Goal: Understand process/instructions: Learn how to perform a task or action

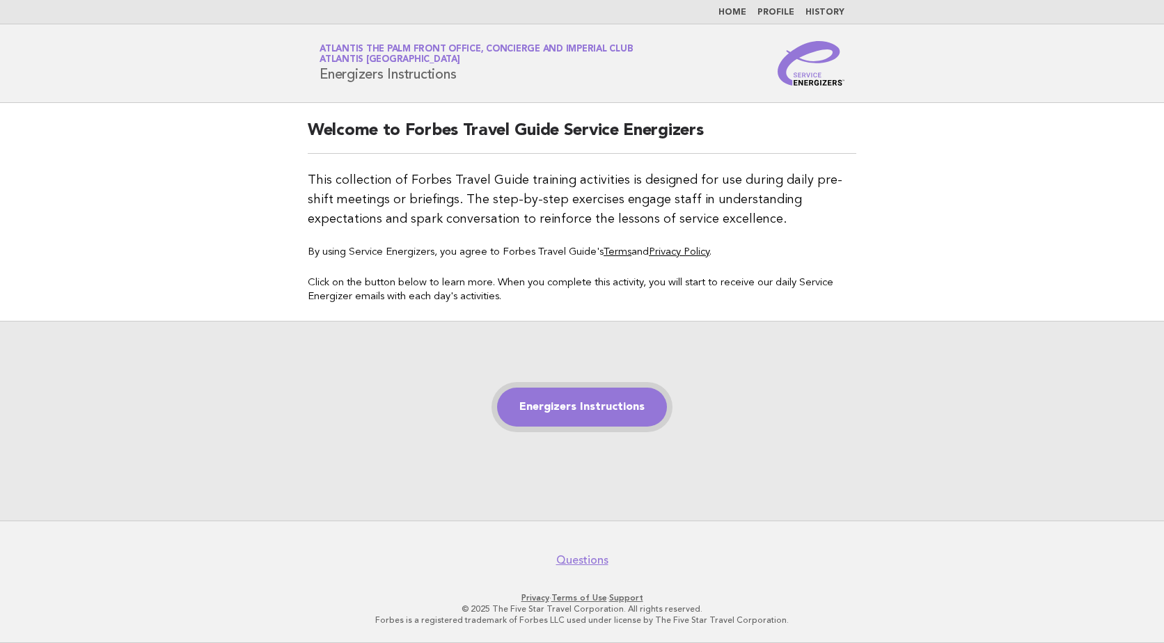
click at [571, 405] on link "Energizers Instructions" at bounding box center [582, 407] width 170 height 39
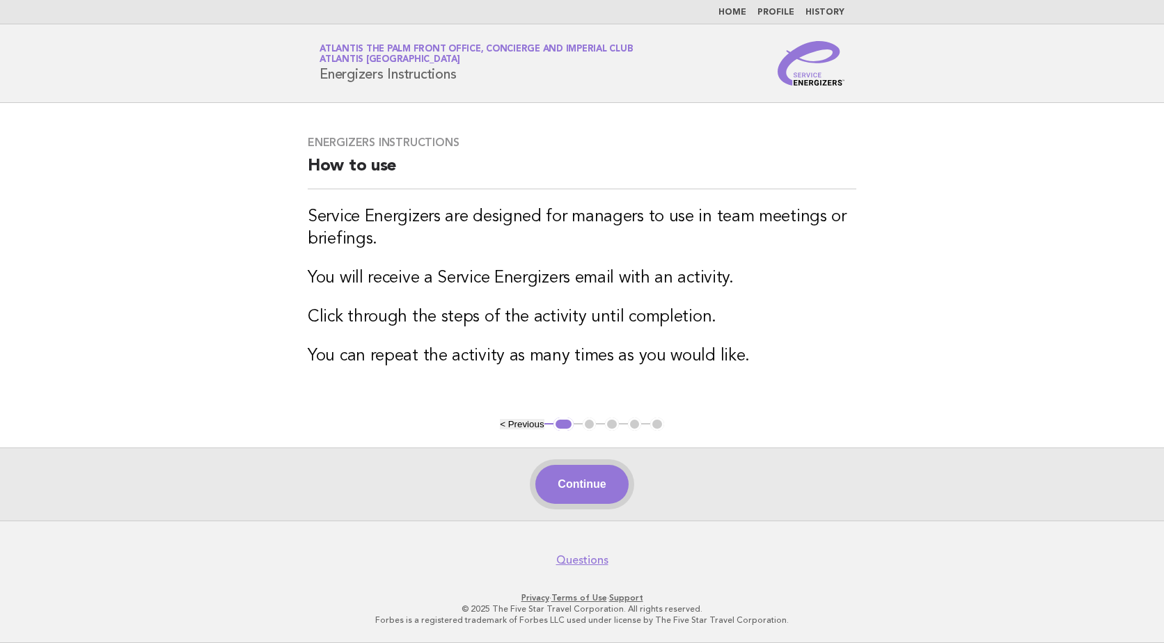
click at [591, 490] on button "Continue" at bounding box center [582, 484] width 93 height 39
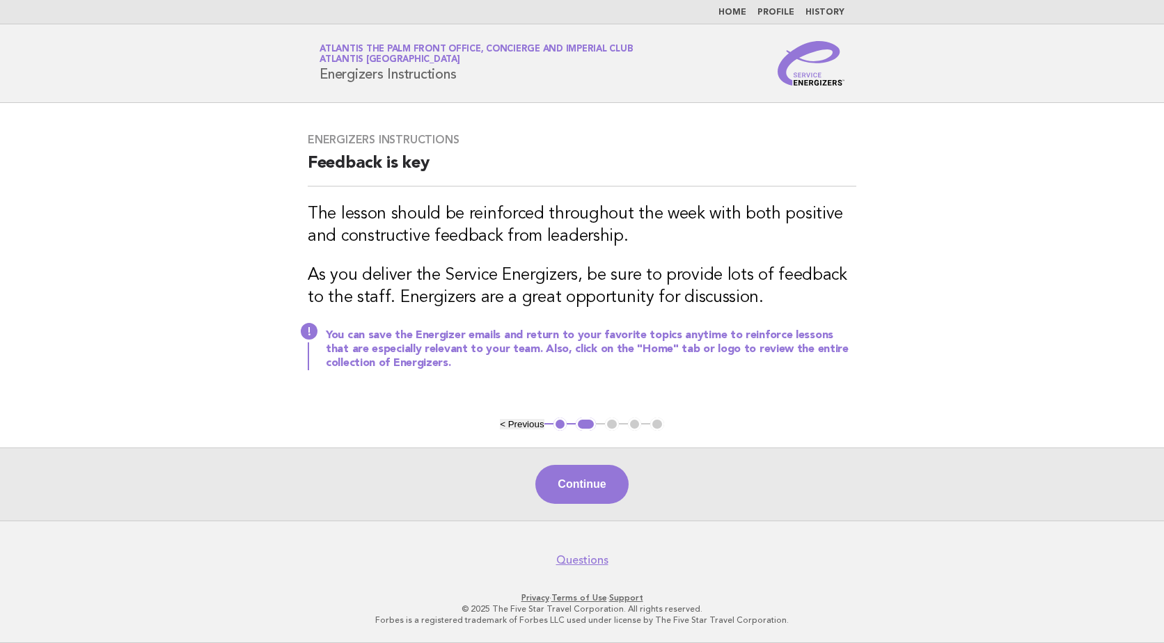
click at [591, 490] on button "Continue" at bounding box center [582, 484] width 93 height 39
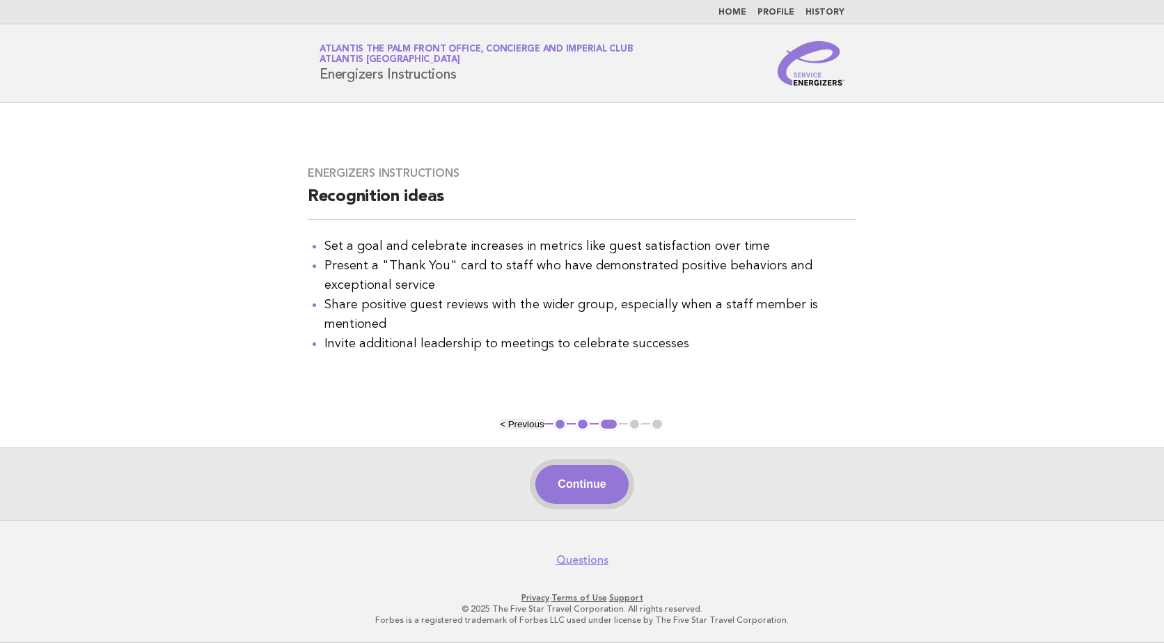
click at [582, 487] on button "Continue" at bounding box center [582, 484] width 93 height 39
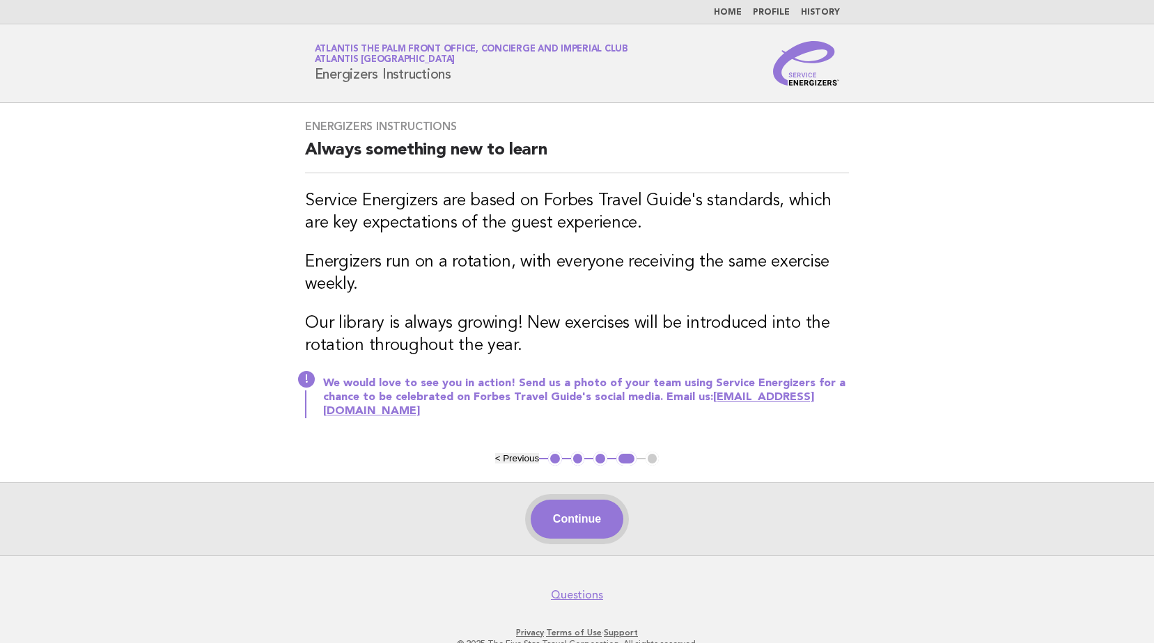
click at [581, 524] on button "Continue" at bounding box center [577, 519] width 93 height 39
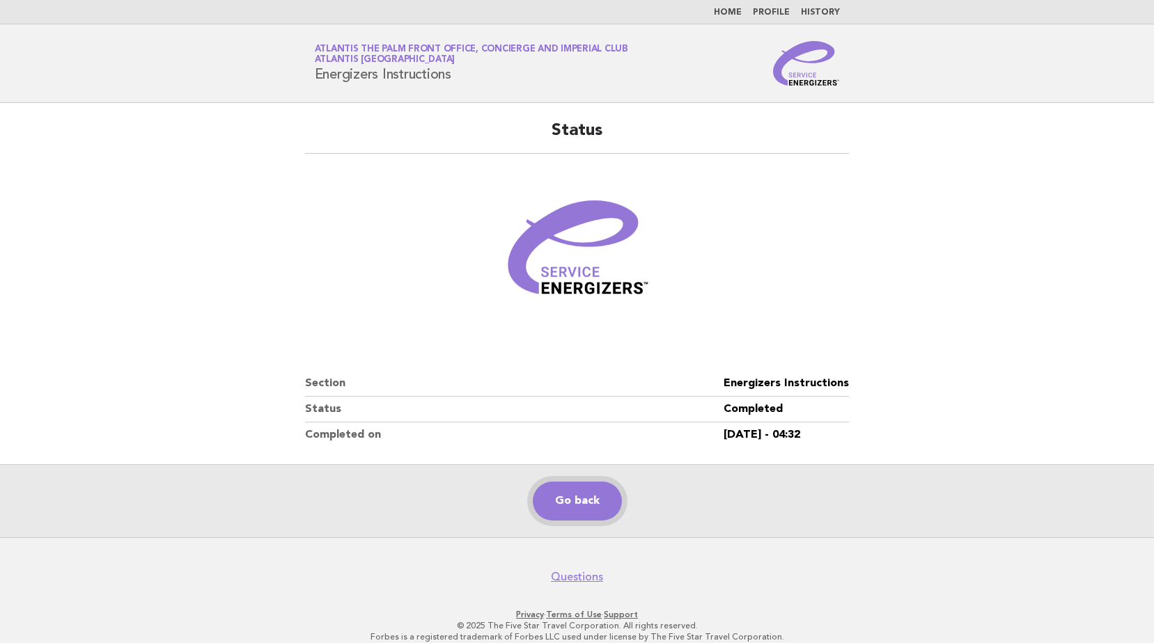
click at [572, 502] on link "Go back" at bounding box center [577, 501] width 89 height 39
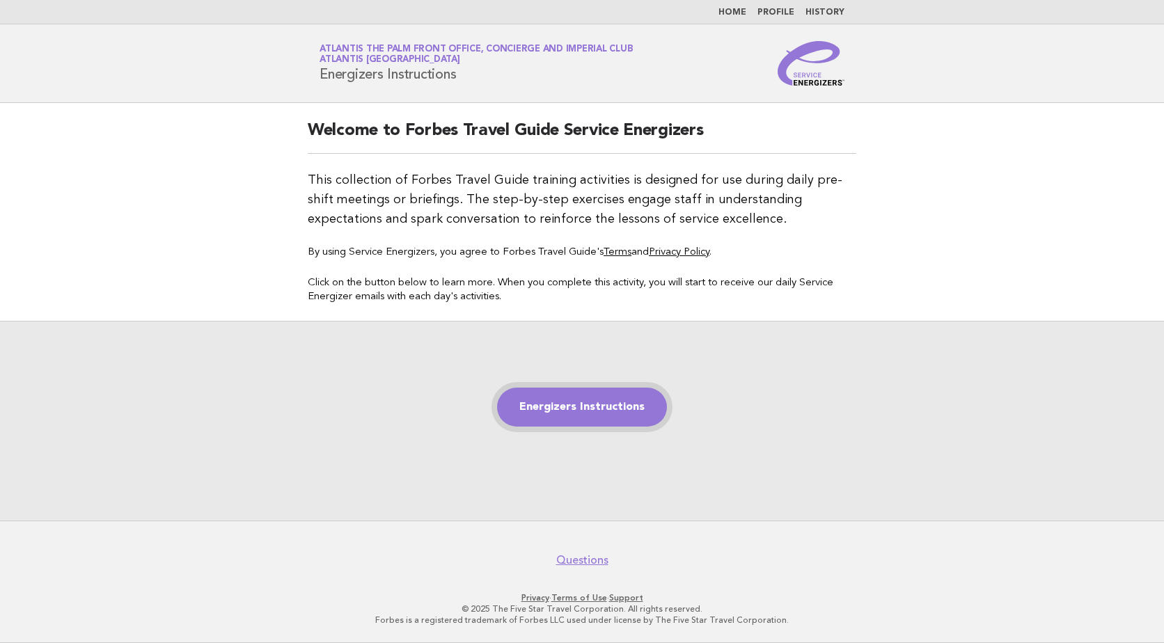
click at [581, 399] on link "Energizers Instructions" at bounding box center [582, 407] width 170 height 39
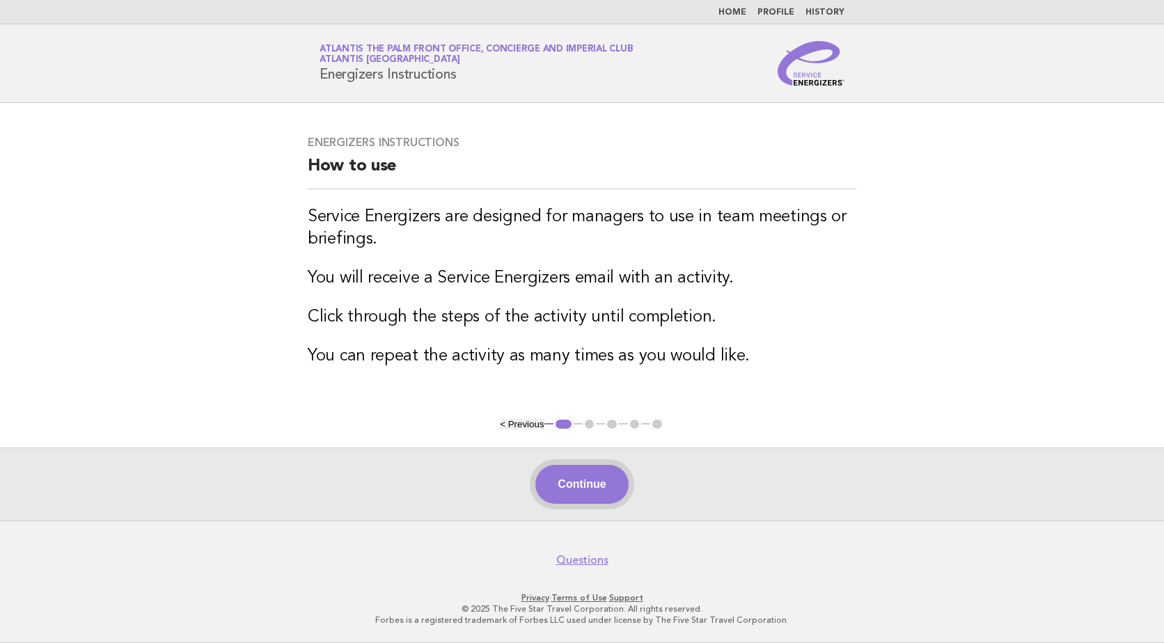
click at [590, 472] on button "Continue" at bounding box center [582, 484] width 93 height 39
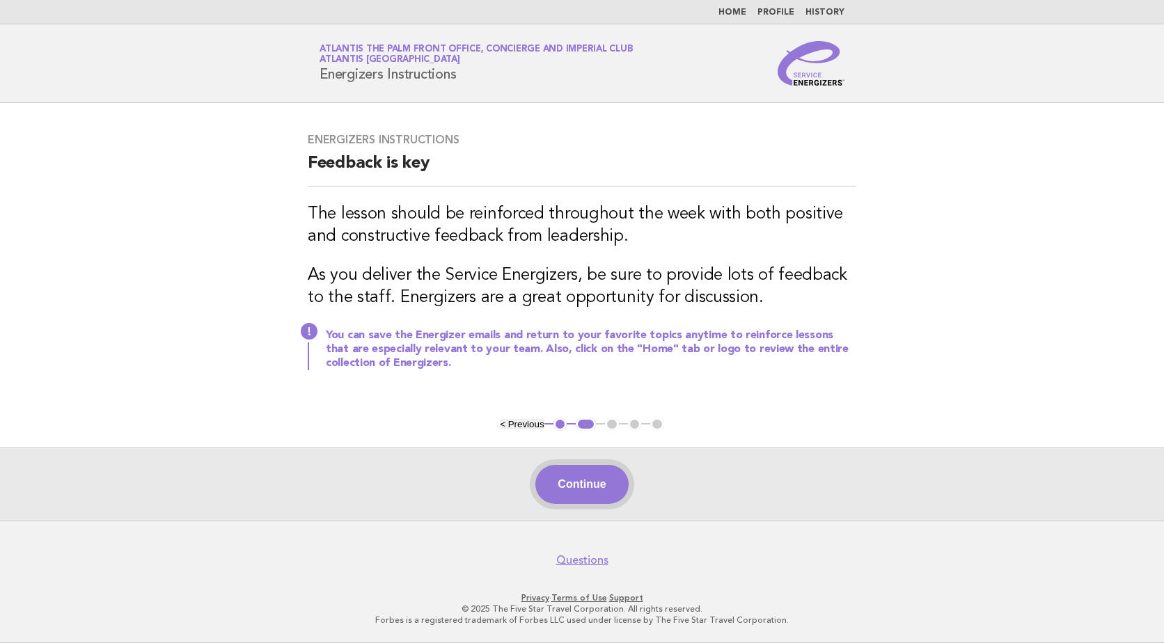
click at [584, 484] on button "Continue" at bounding box center [582, 484] width 93 height 39
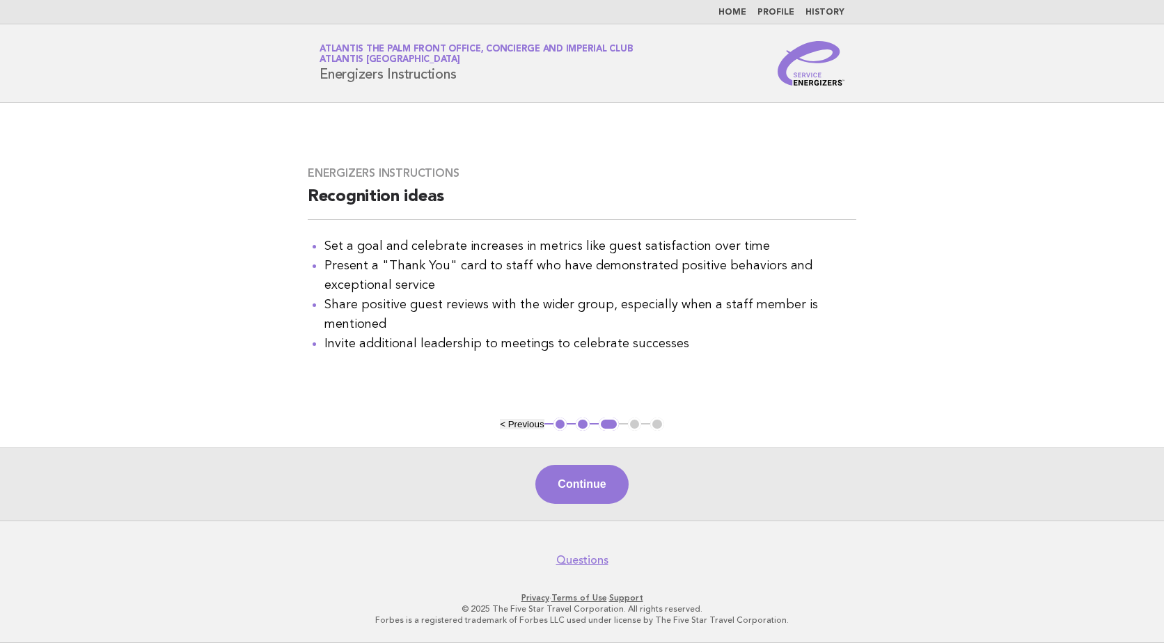
click at [584, 484] on button "Continue" at bounding box center [582, 484] width 93 height 39
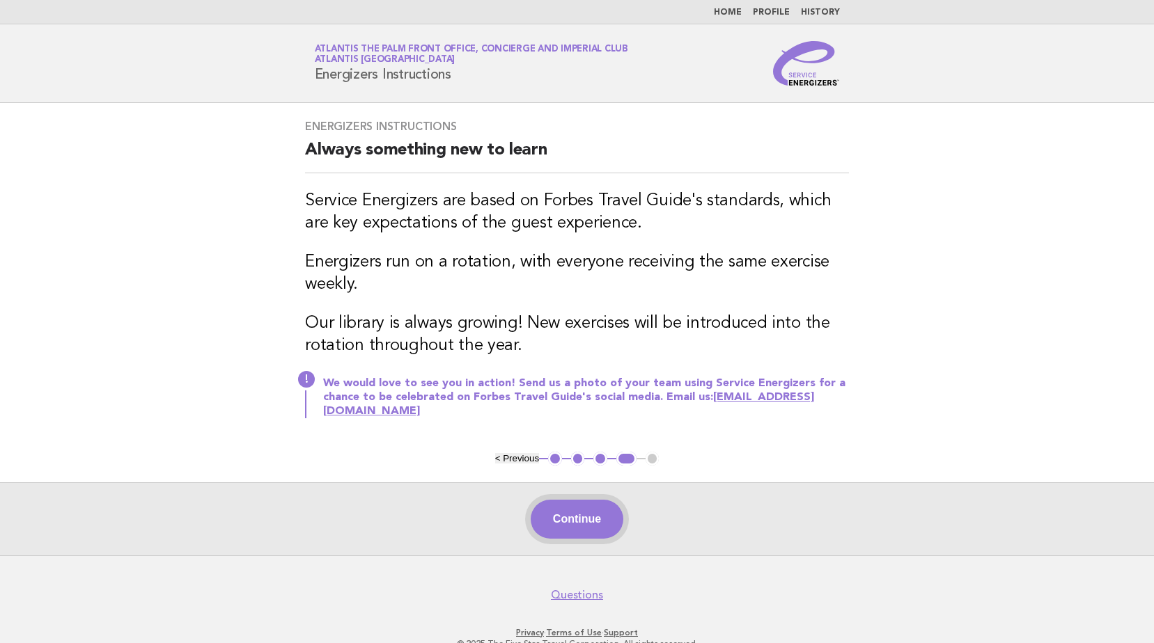
drag, startPoint x: 584, startPoint y: 524, endPoint x: 588, endPoint y: 514, distance: 11.5
click at [588, 514] on button "Continue" at bounding box center [577, 519] width 93 height 39
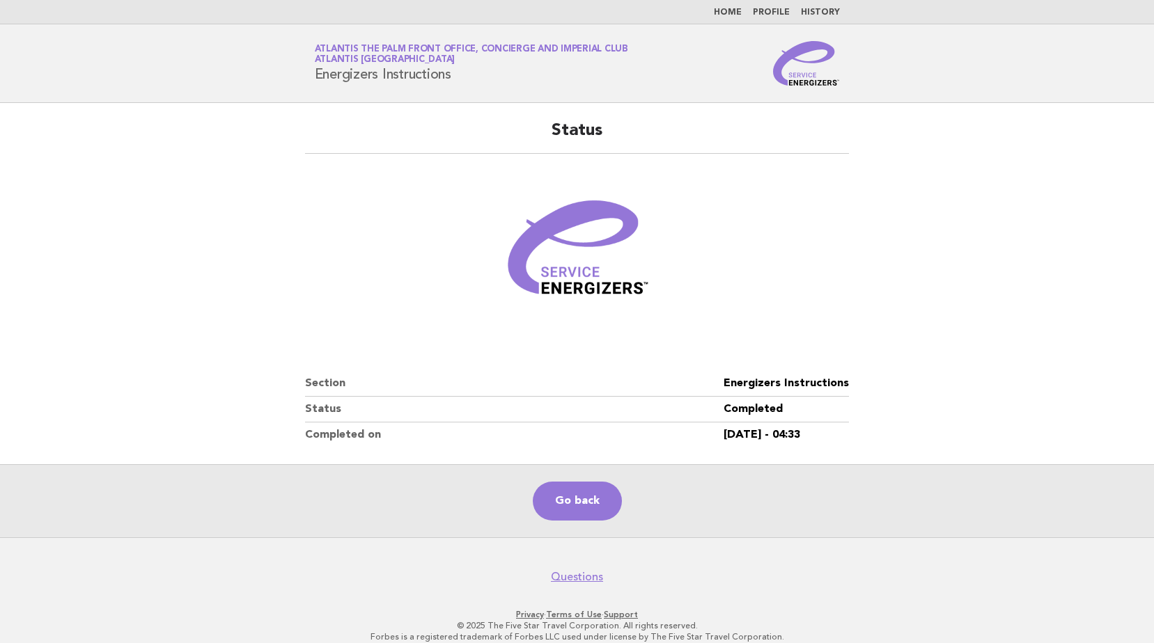
click at [1068, 388] on main "Status Section Energizers Instructions Status Completed Completed on 26/Aug/202…" at bounding box center [577, 320] width 1154 height 435
